Goal: Task Accomplishment & Management: Manage account settings

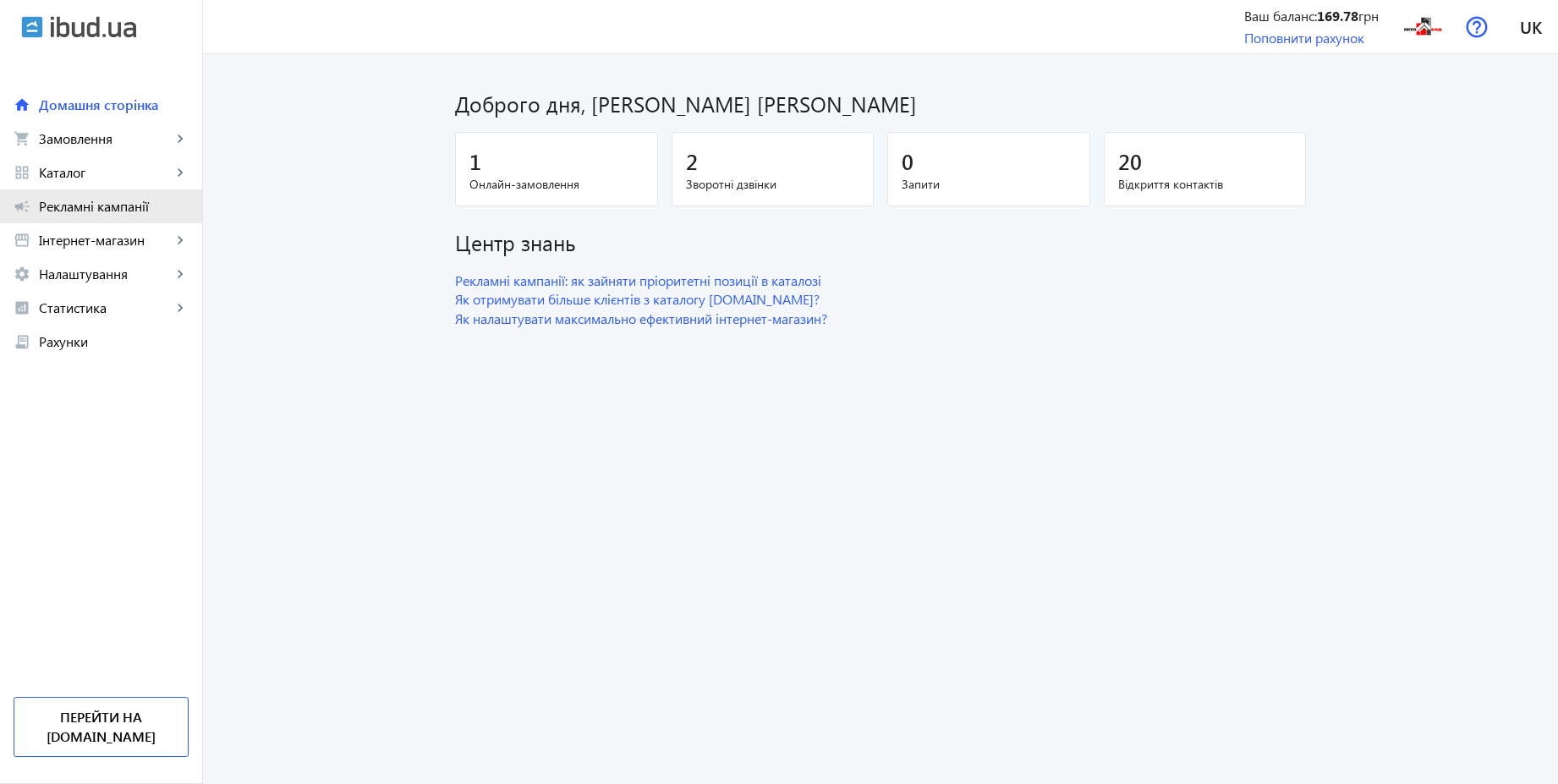
click at [139, 208] on span "Рекламні кампанії" at bounding box center [114, 206] width 150 height 17
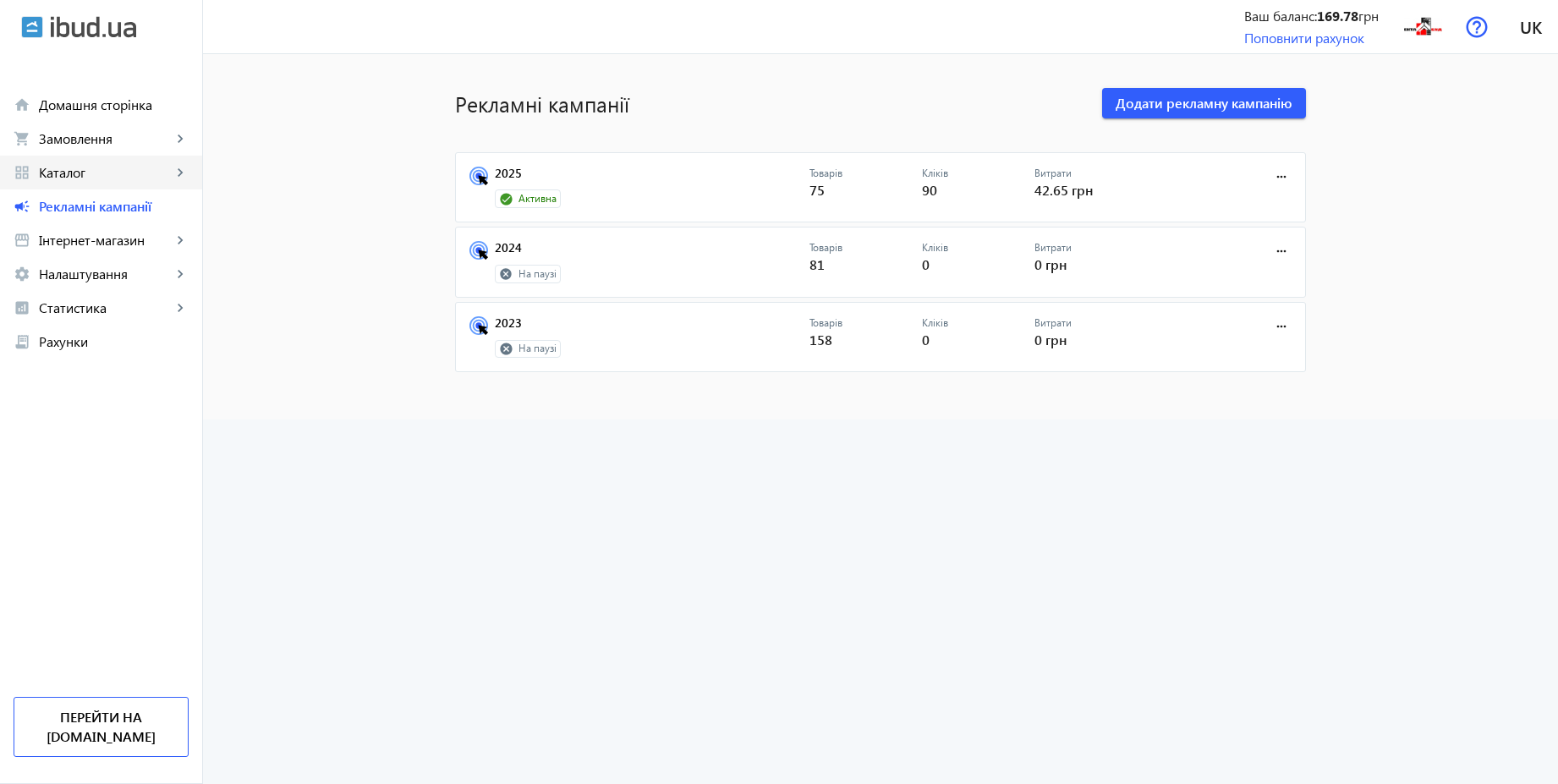
click at [89, 173] on span "Каталог" at bounding box center [105, 173] width 133 height 17
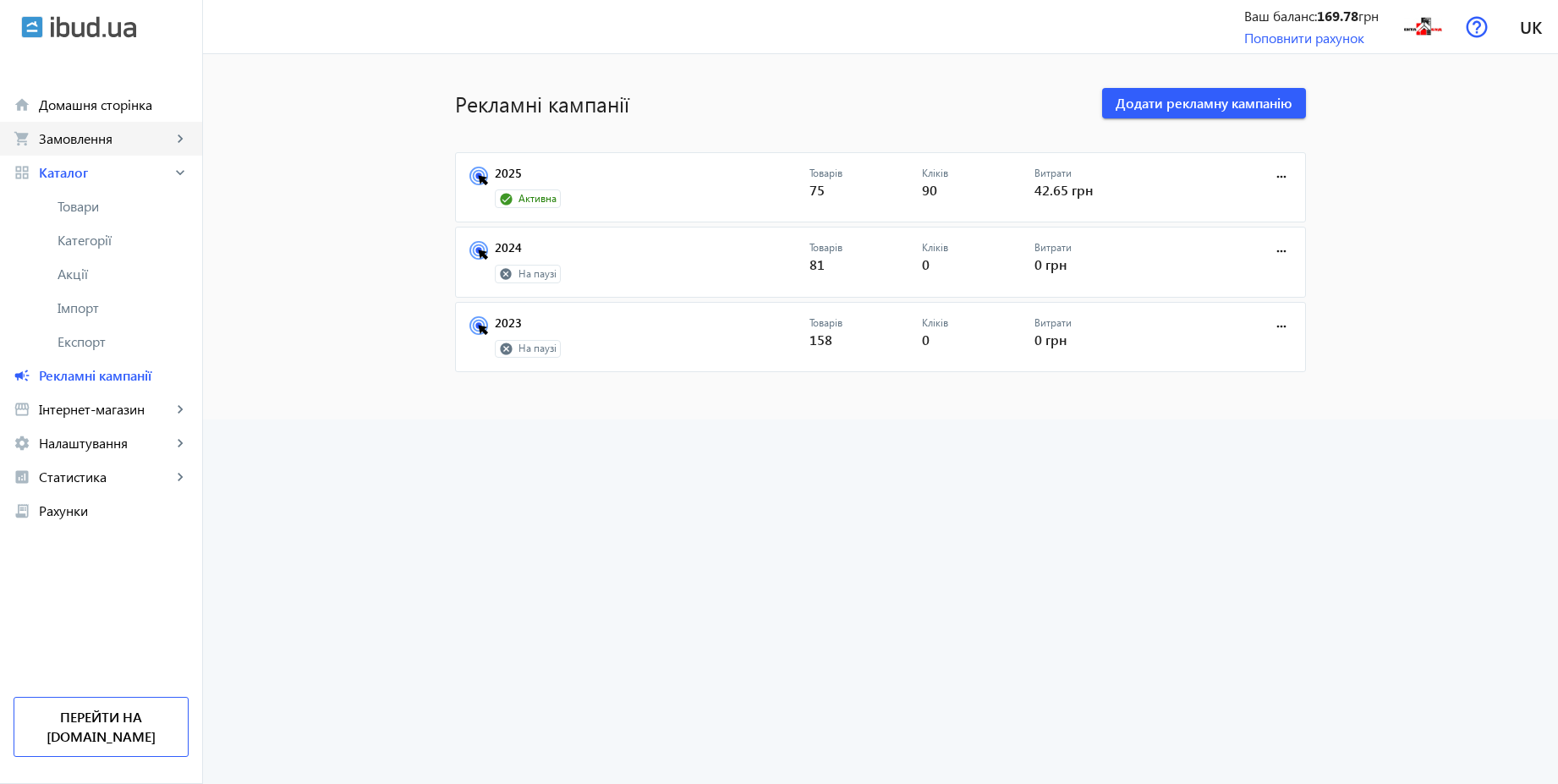
click at [82, 147] on span "Замовлення" at bounding box center [105, 139] width 133 height 17
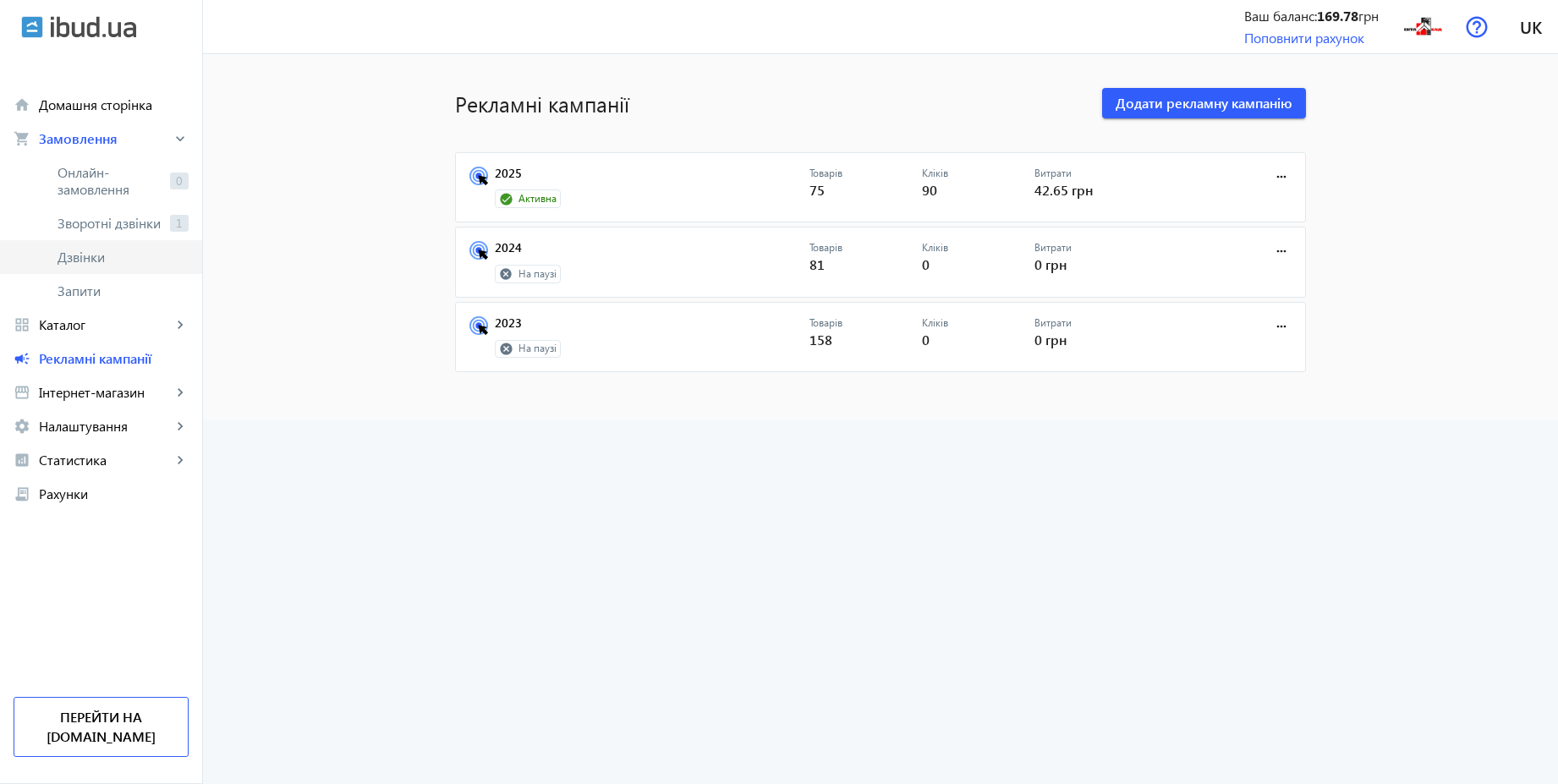
click at [104, 268] on link "Дзвінки" at bounding box center [101, 257] width 202 height 34
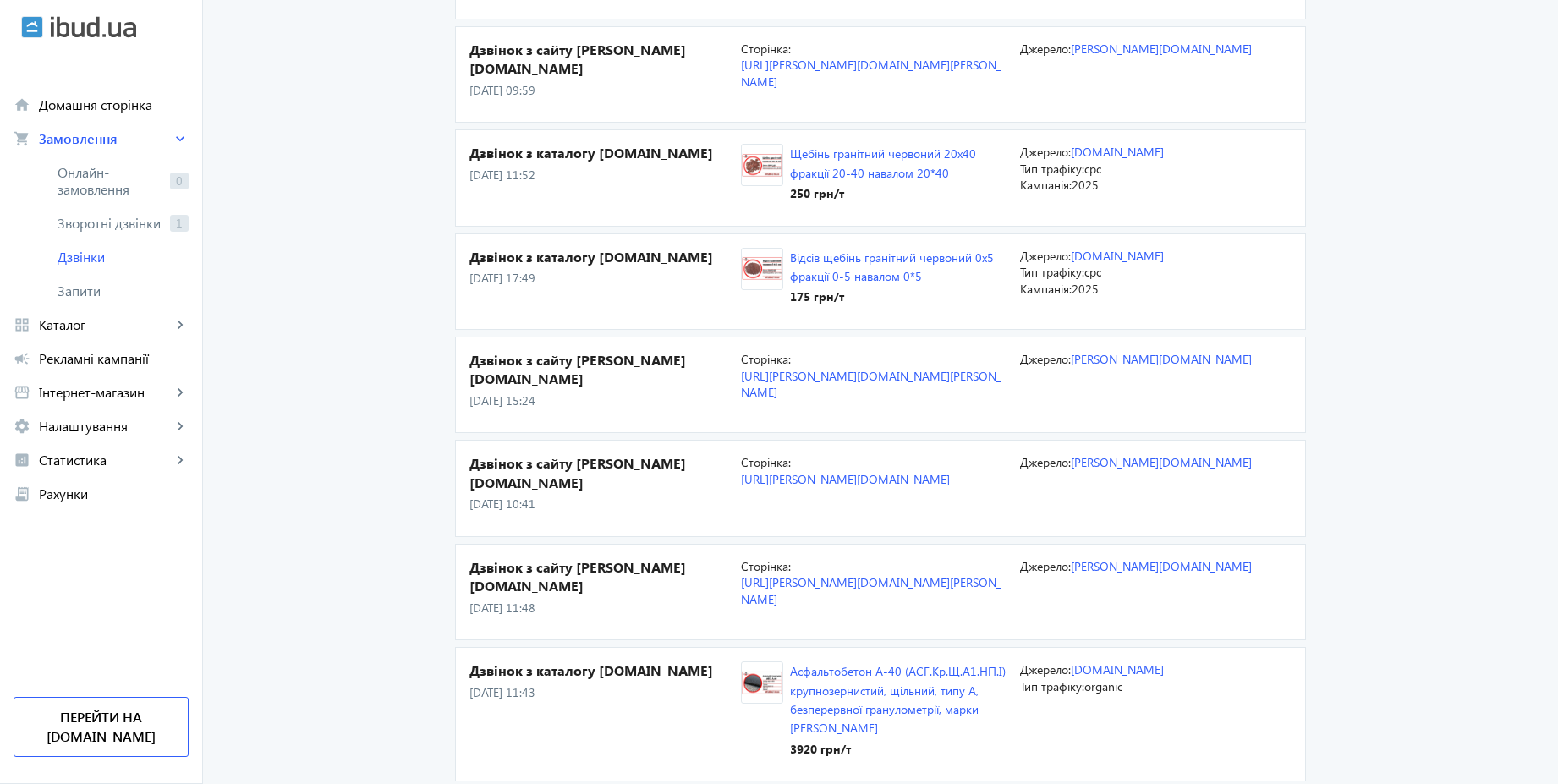
scroll to position [1294, 0]
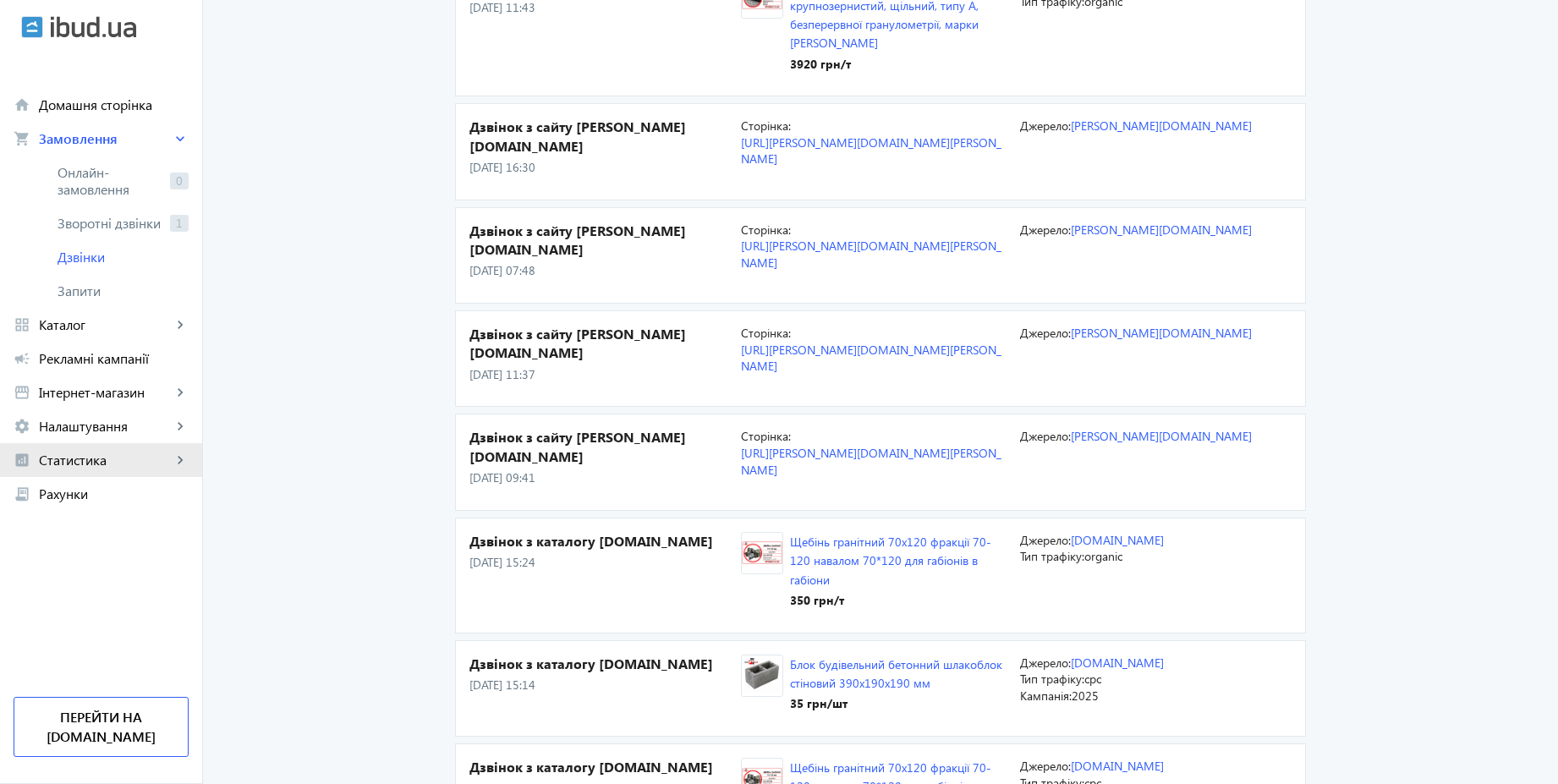
click at [106, 452] on span "Статистика" at bounding box center [105, 461] width 133 height 17
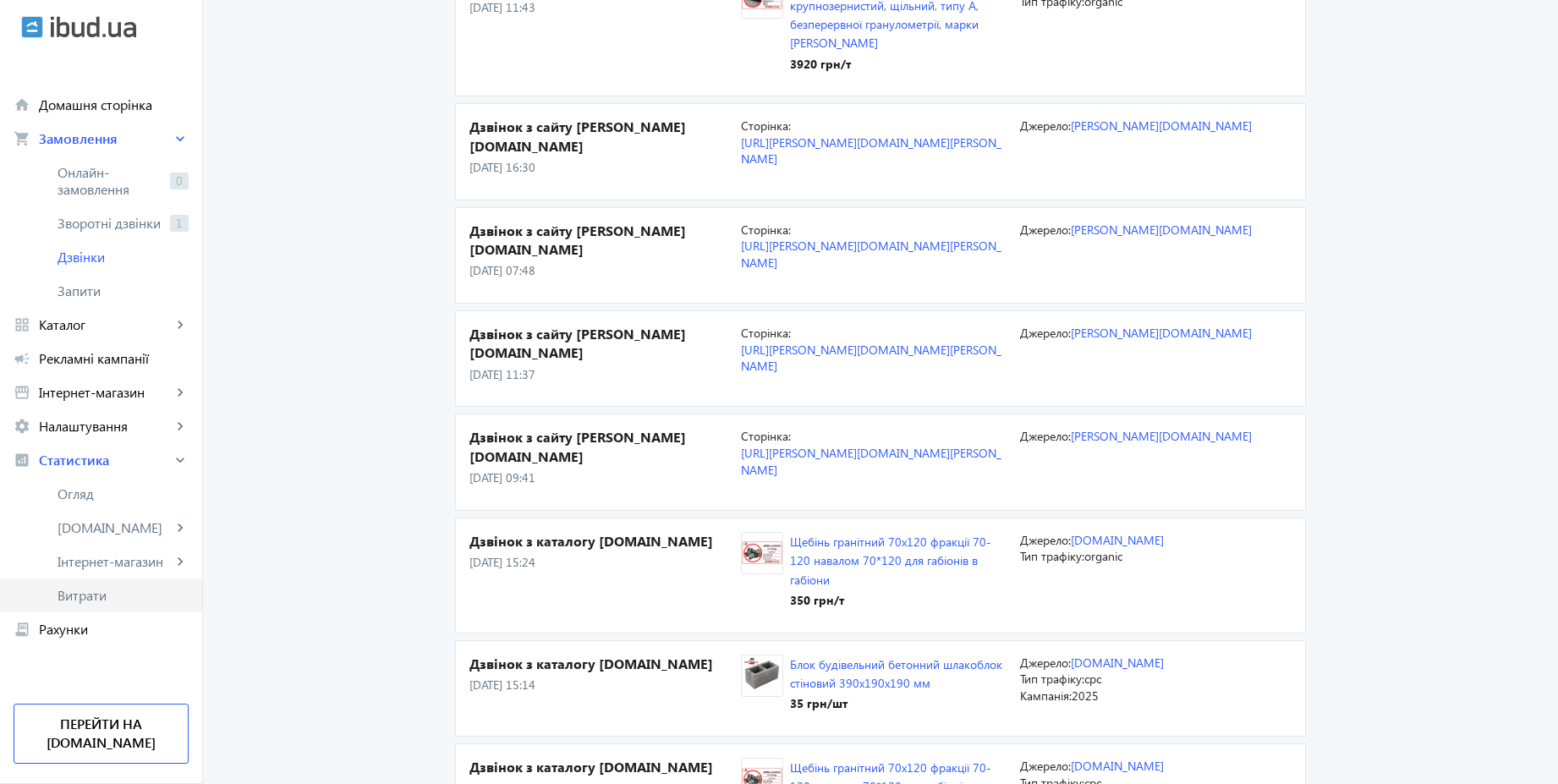
click at [94, 593] on span "Витрати" at bounding box center [122, 596] width 131 height 17
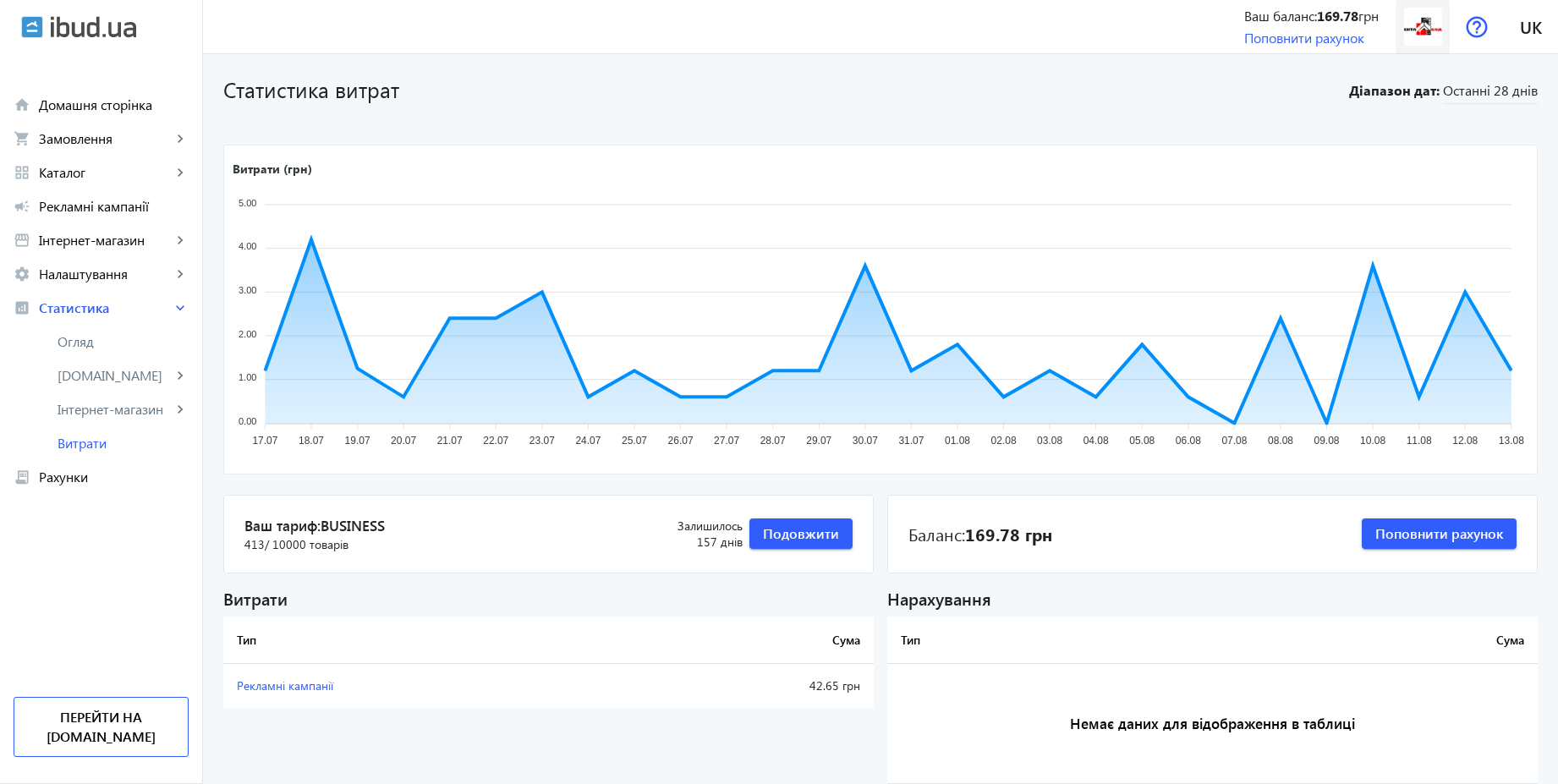
click at [1430, 37] on img at bounding box center [1424, 27] width 38 height 38
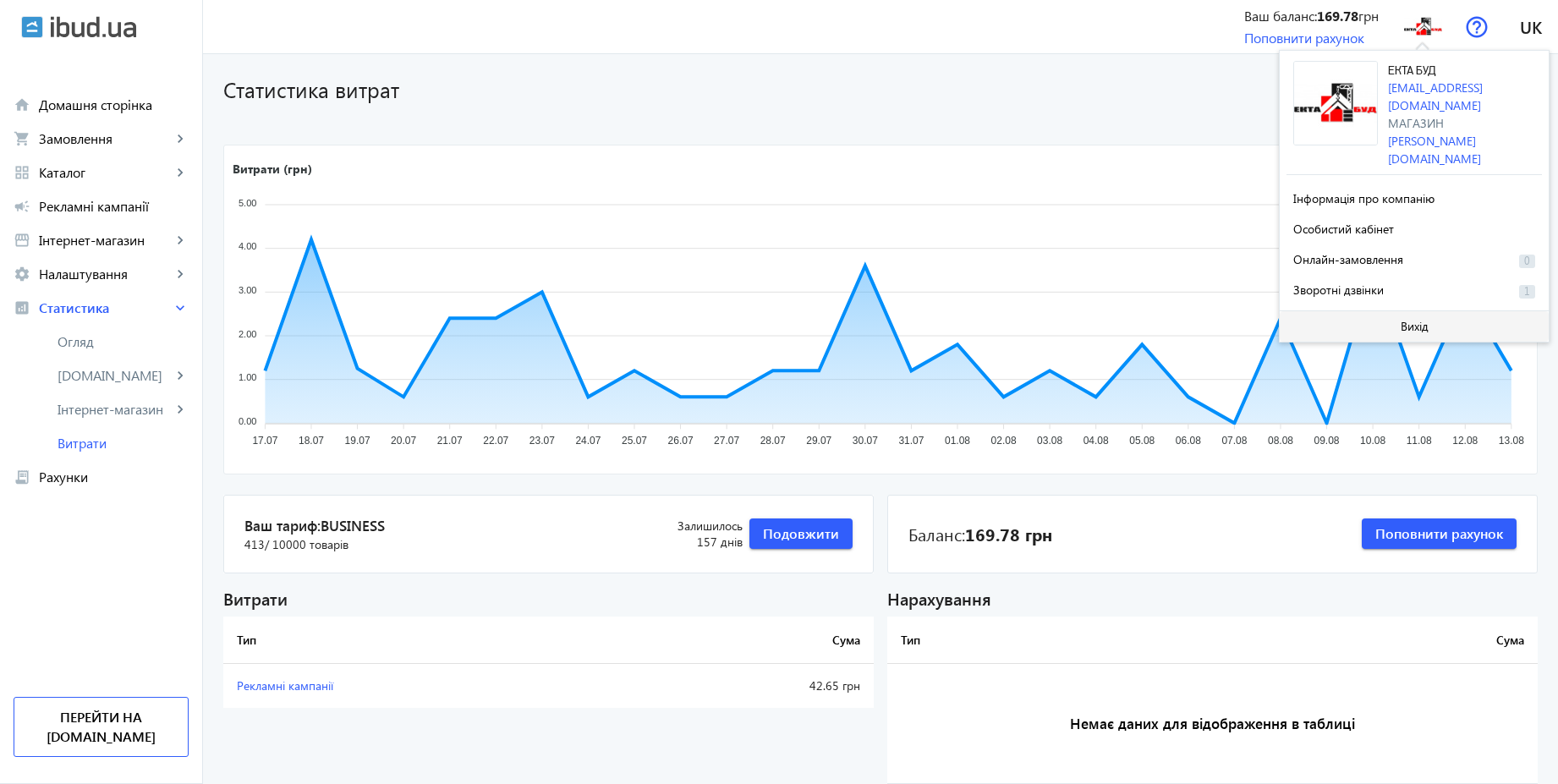
click at [1396, 306] on span at bounding box center [1414, 326] width 269 height 41
